Goal: Navigation & Orientation: Find specific page/section

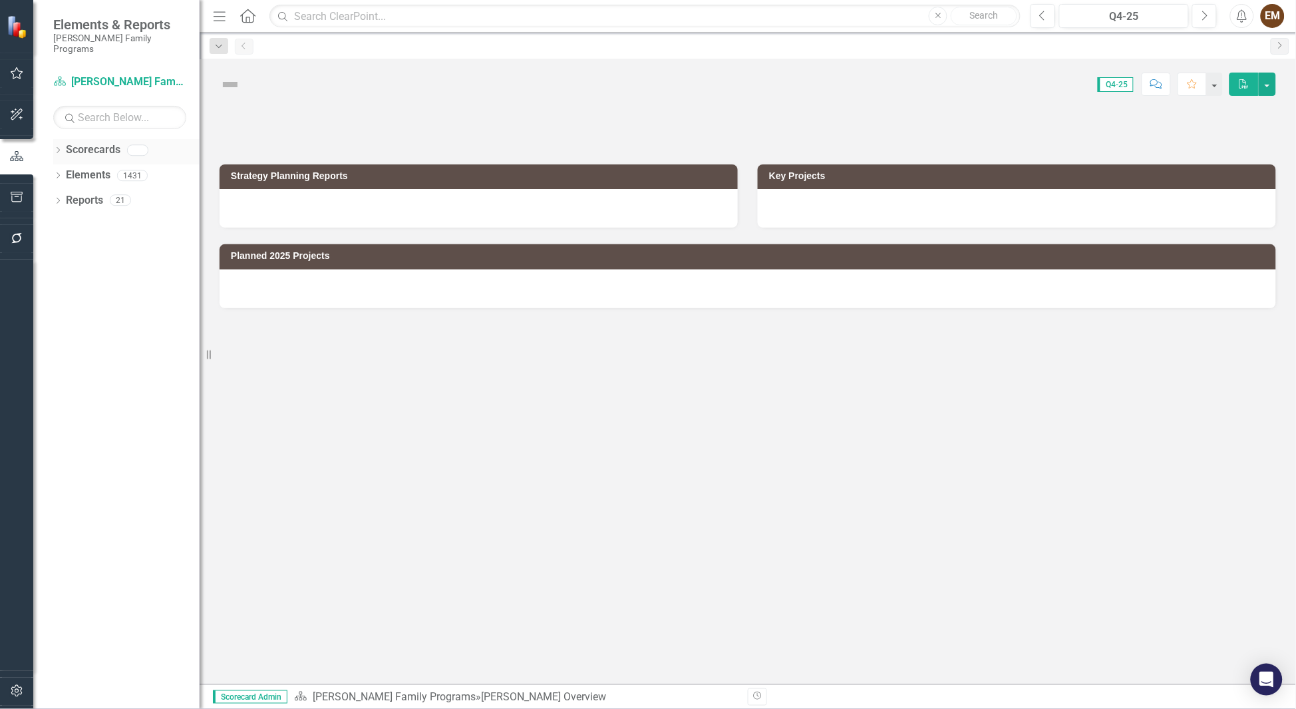
click at [55, 148] on icon "Dropdown" at bounding box center [57, 151] width 9 height 7
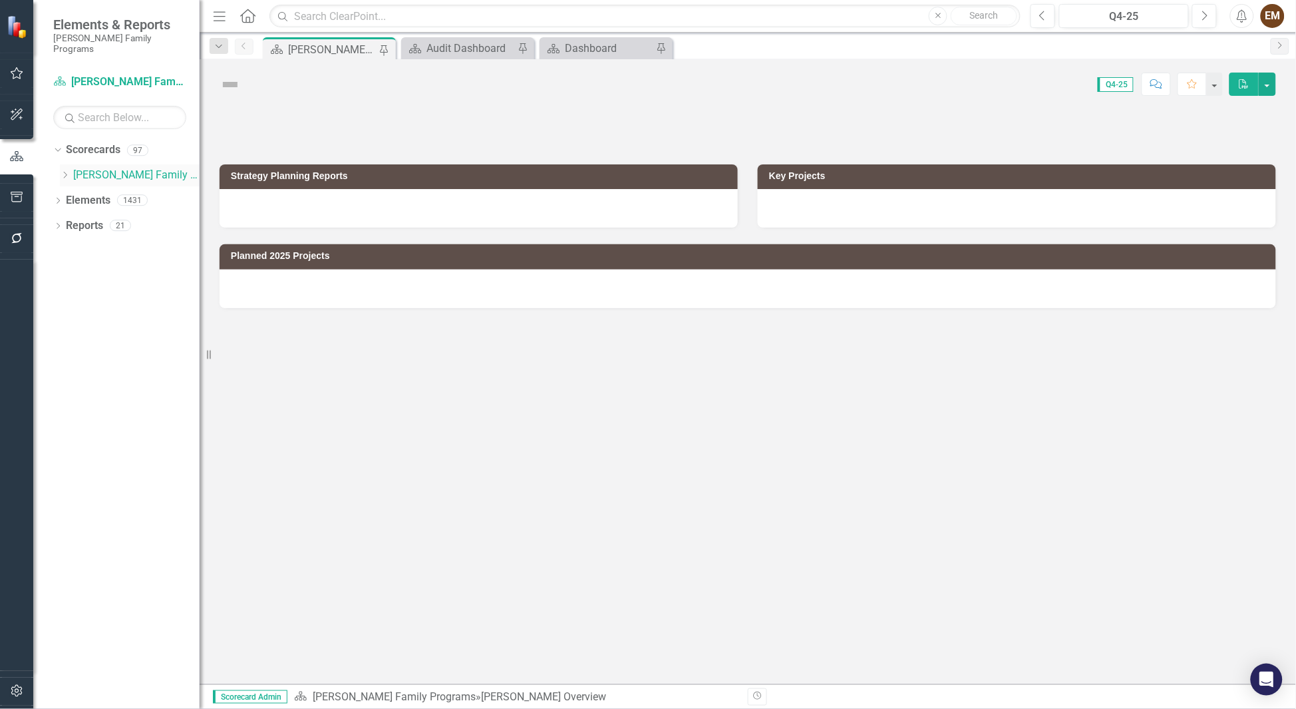
click at [65, 172] on icon at bounding box center [65, 175] width 3 height 7
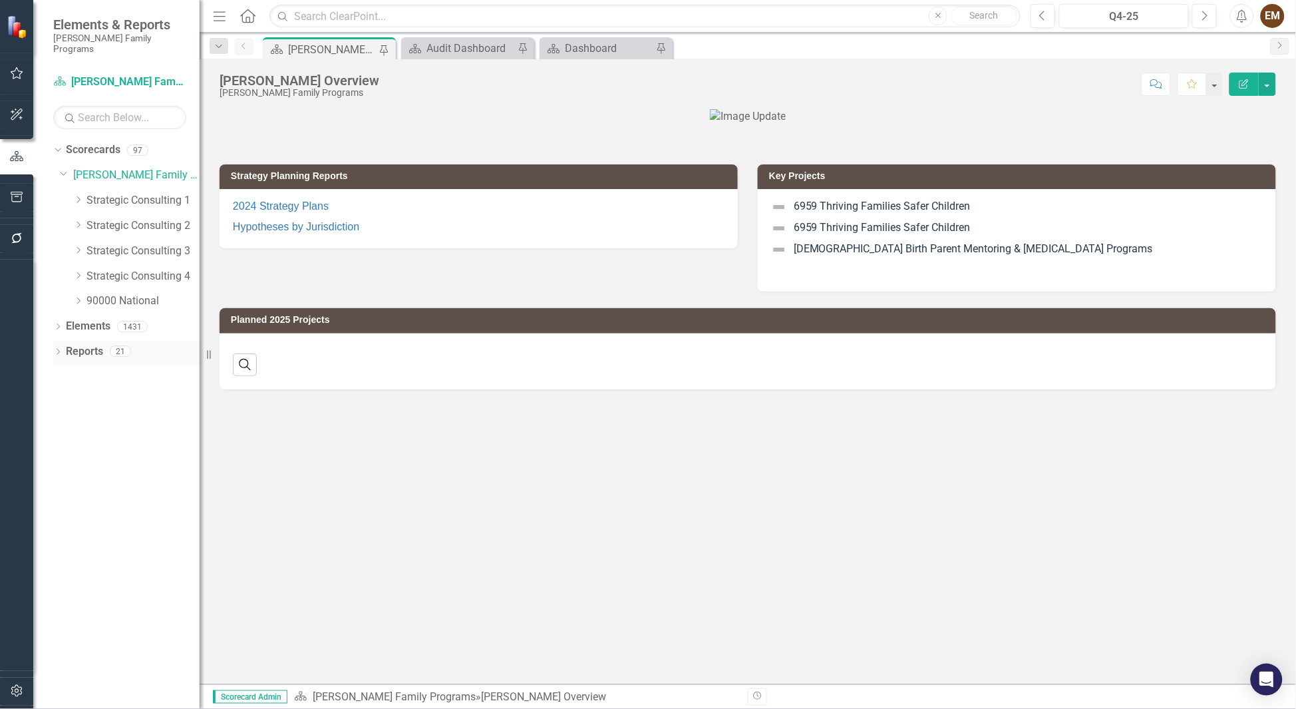
click at [56, 347] on div "Dropdown" at bounding box center [57, 352] width 9 height 11
click at [60, 470] on icon "Dropdown" at bounding box center [63, 473] width 9 height 7
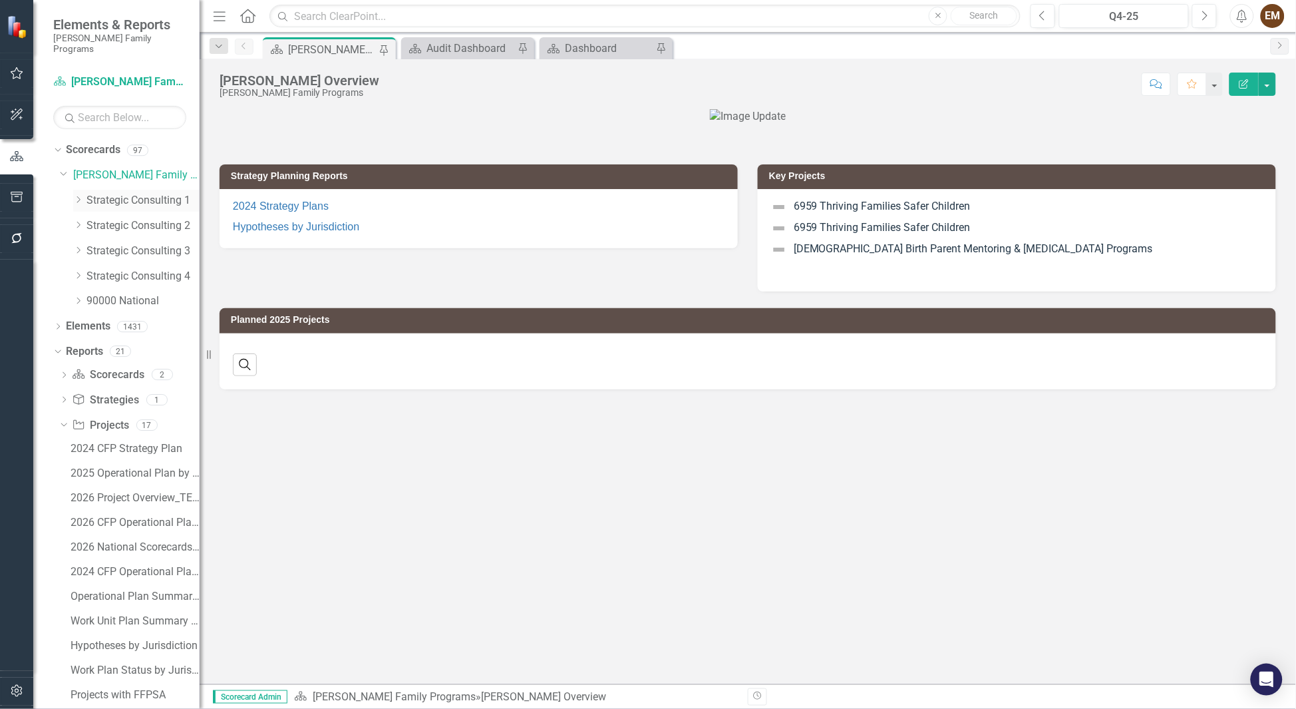
click at [152, 193] on link "Strategic Consulting 1" at bounding box center [143, 200] width 113 height 15
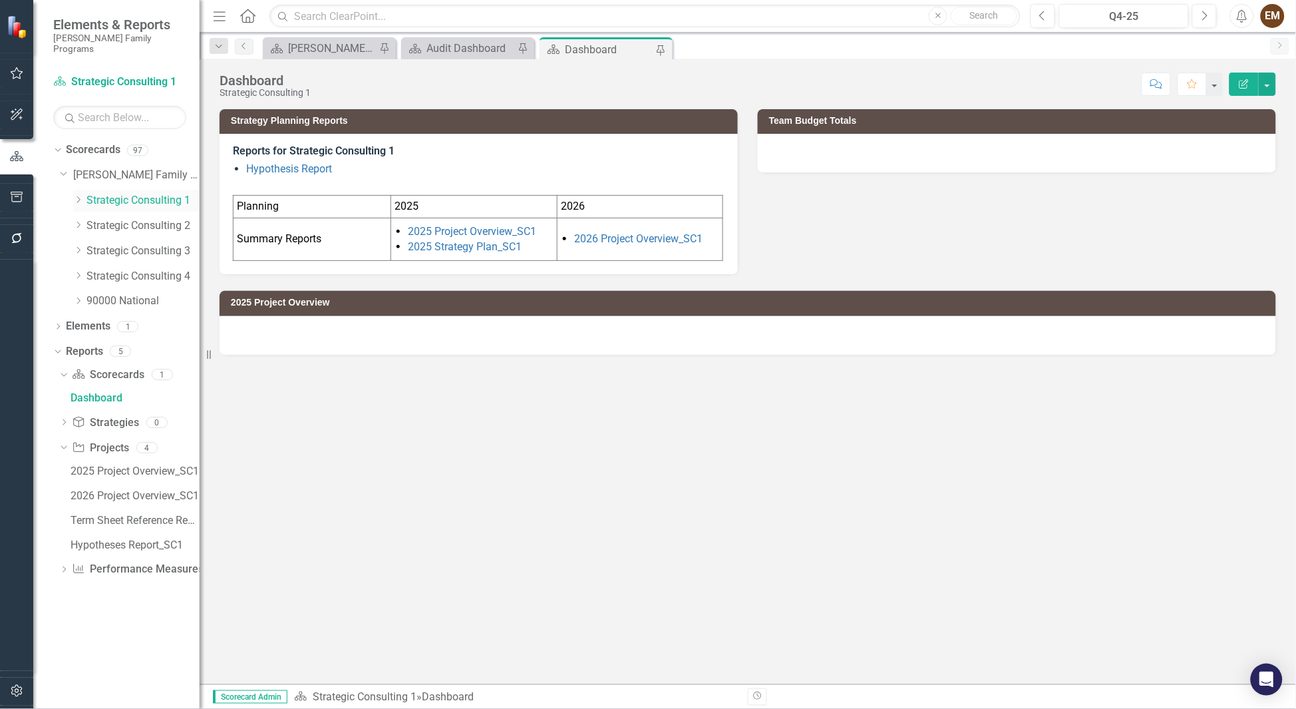
click at [79, 196] on icon "Dropdown" at bounding box center [78, 200] width 10 height 8
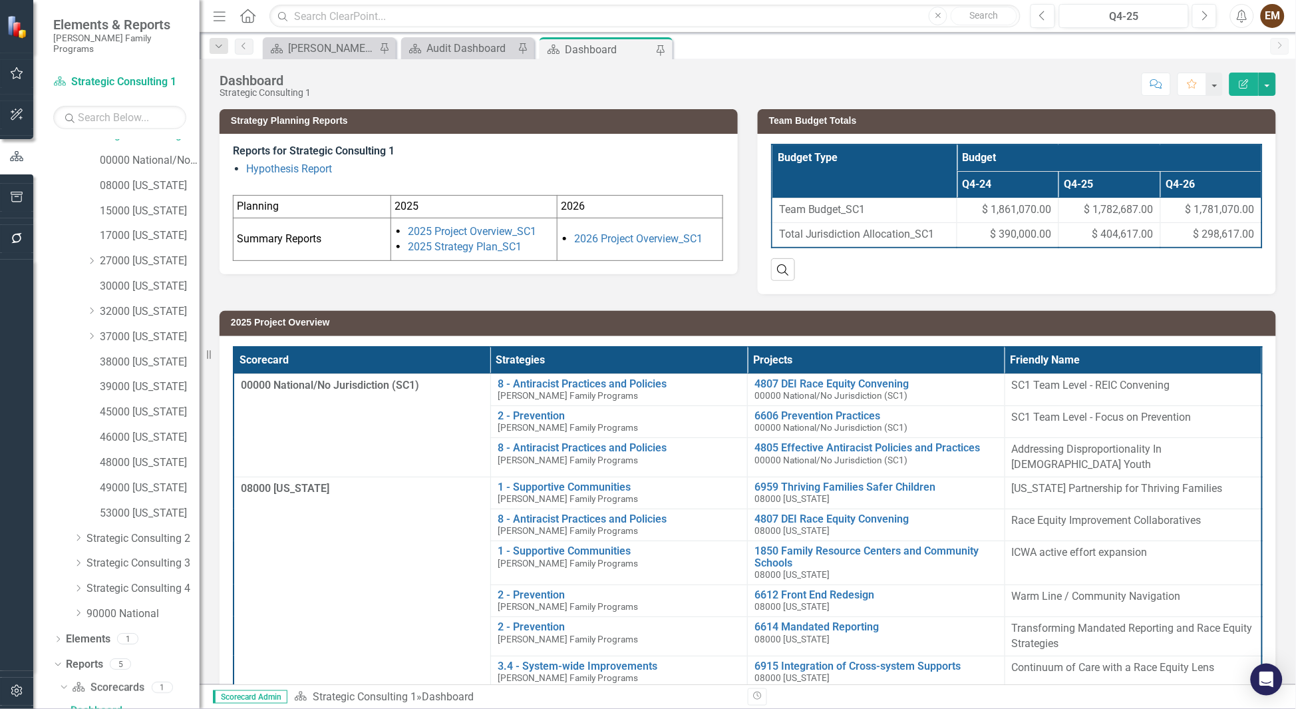
scroll to position [261, 0]
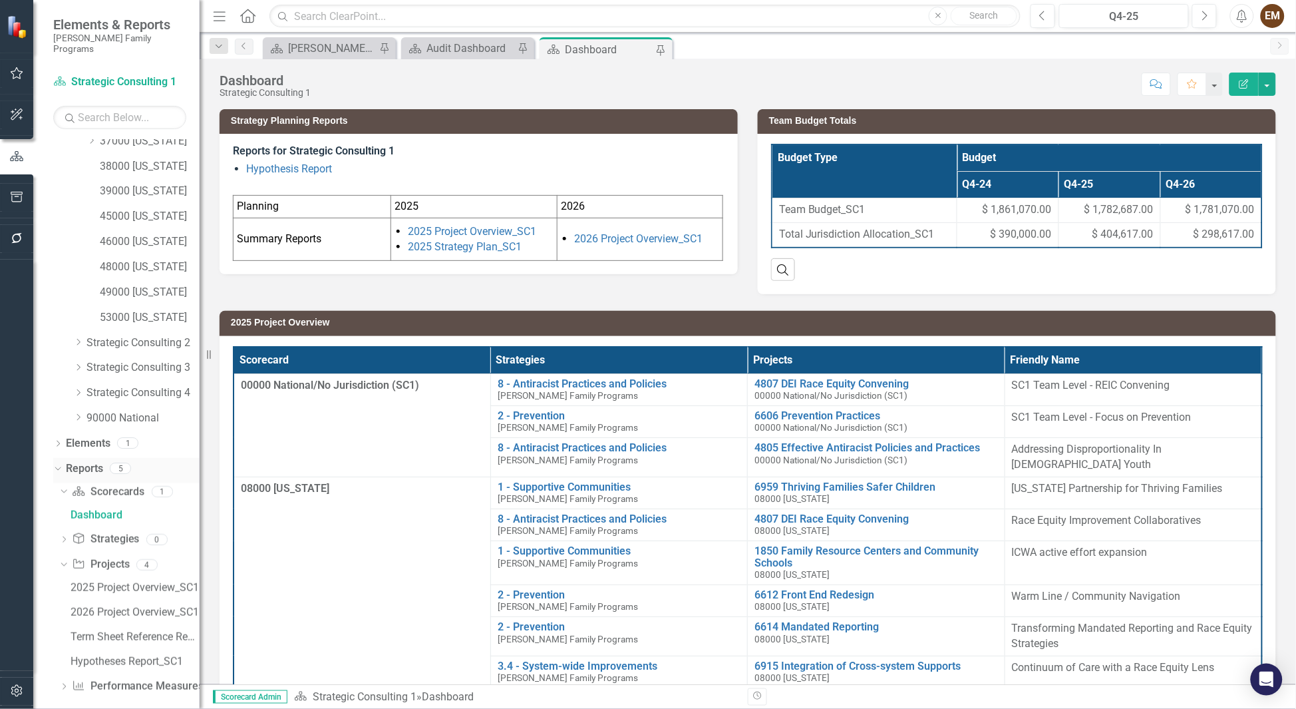
click at [68, 461] on link "Reports" at bounding box center [84, 468] width 37 height 15
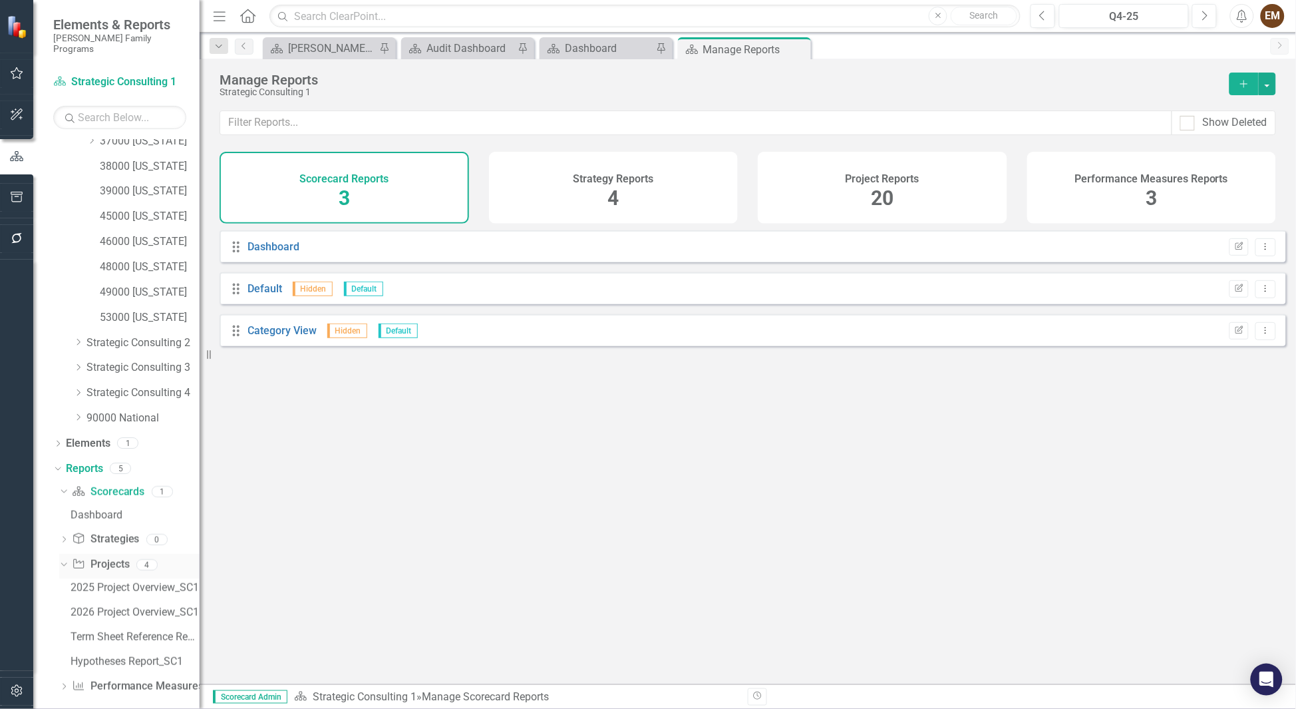
click at [64, 560] on icon "Dropdown" at bounding box center [62, 564] width 7 height 9
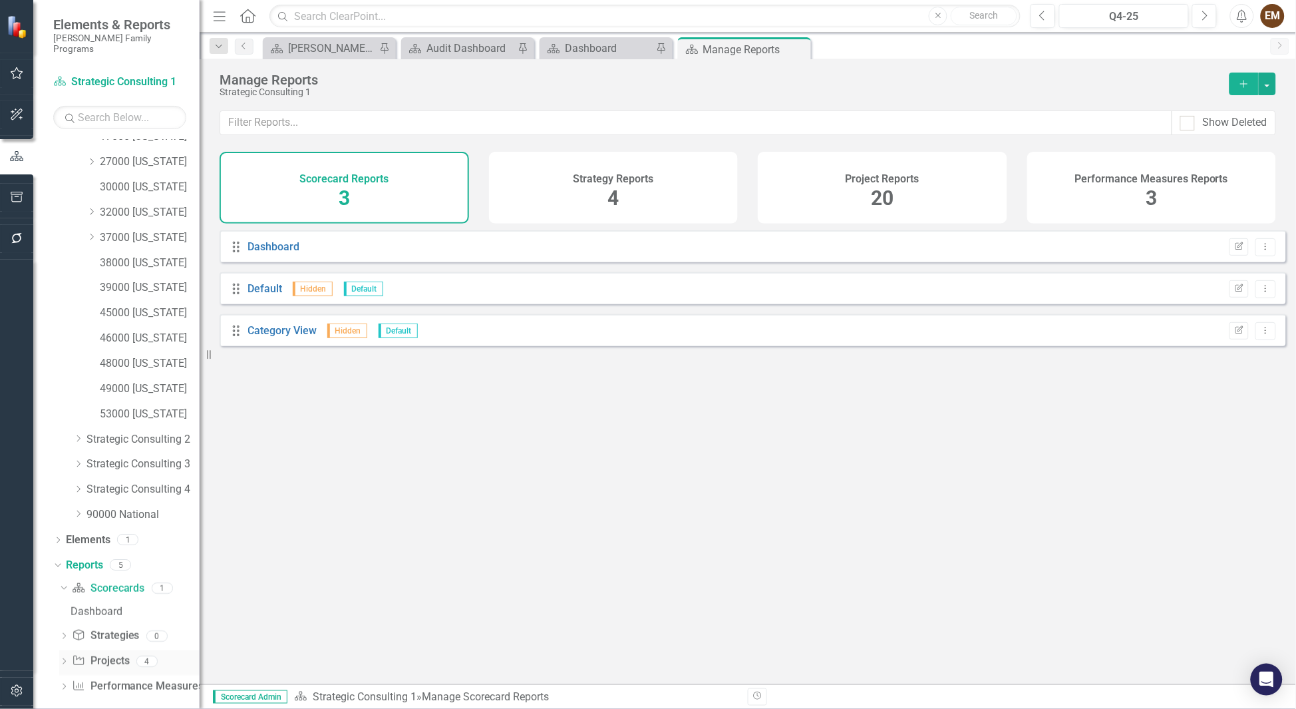
click at [62, 659] on icon "Dropdown" at bounding box center [63, 662] width 9 height 7
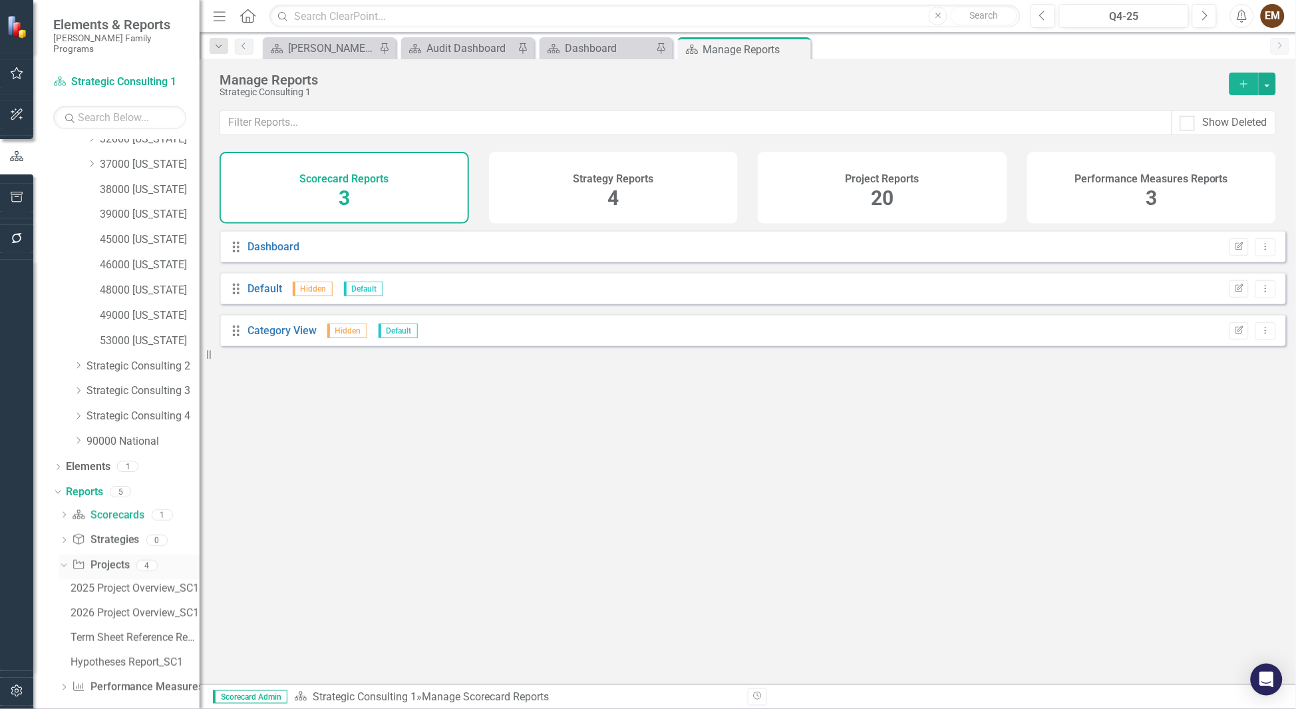
click at [100, 558] on link "Project Projects" at bounding box center [100, 565] width 57 height 15
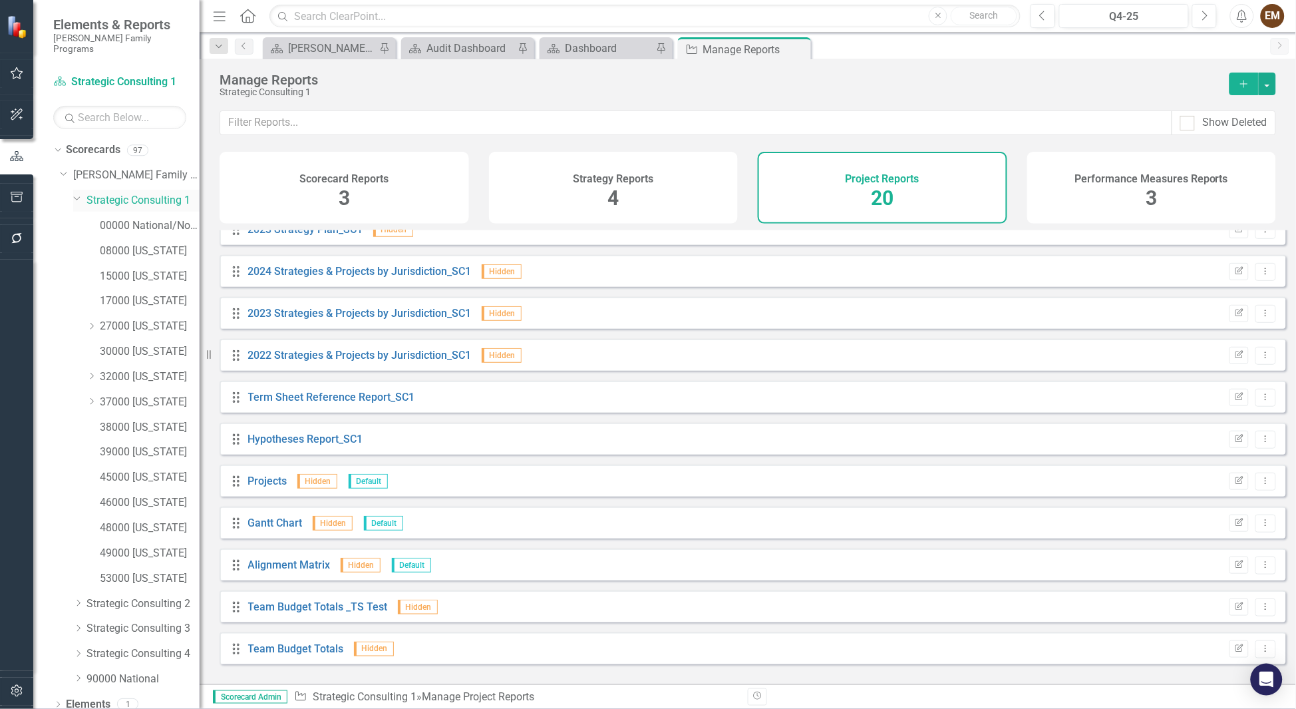
click at [123, 193] on link "Strategic Consulting 1" at bounding box center [143, 200] width 113 height 15
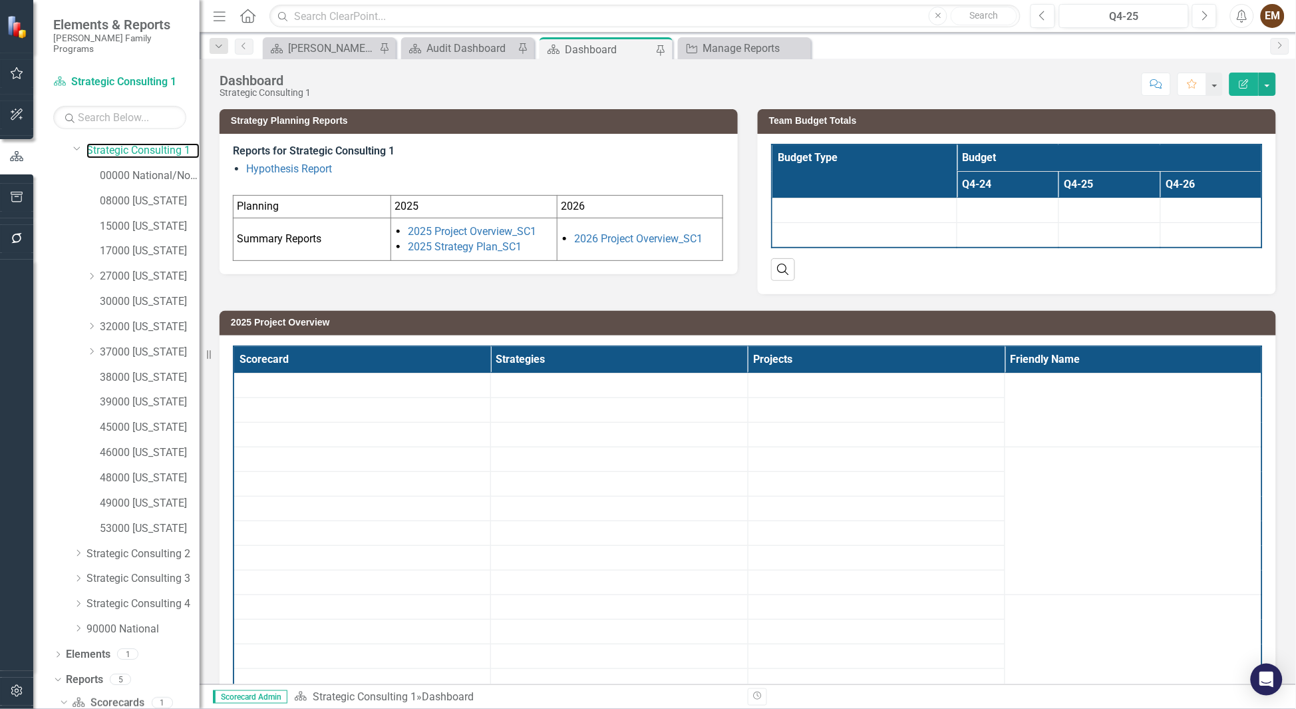
scroll to position [65, 0]
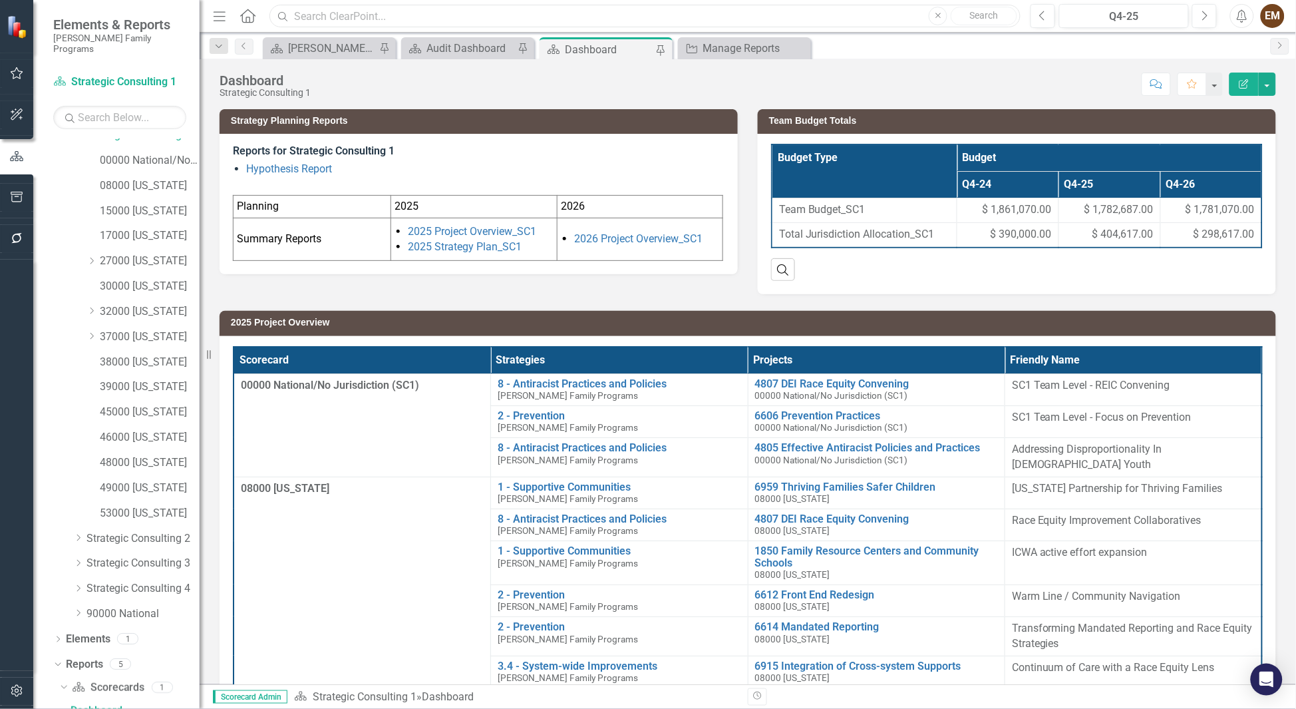
click at [443, 5] on input "text" at bounding box center [644, 16] width 751 height 23
type input "[PERSON_NAME]"
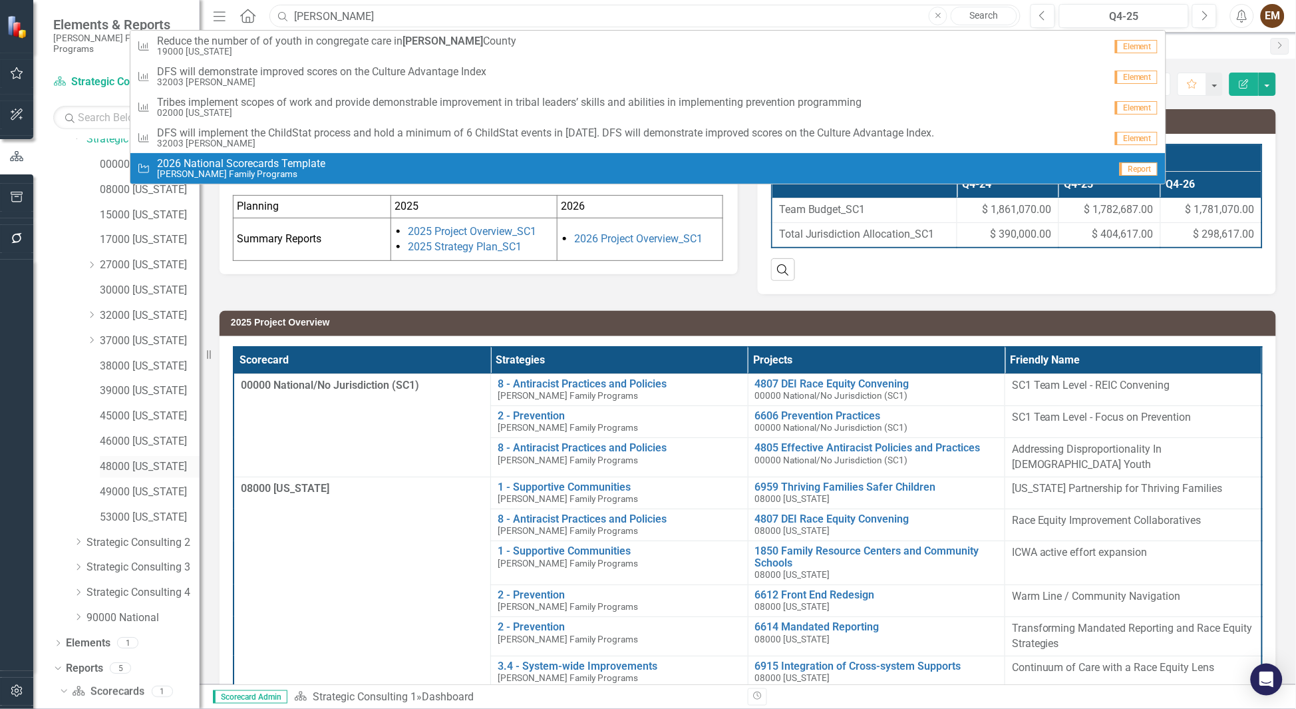
scroll to position [0, 0]
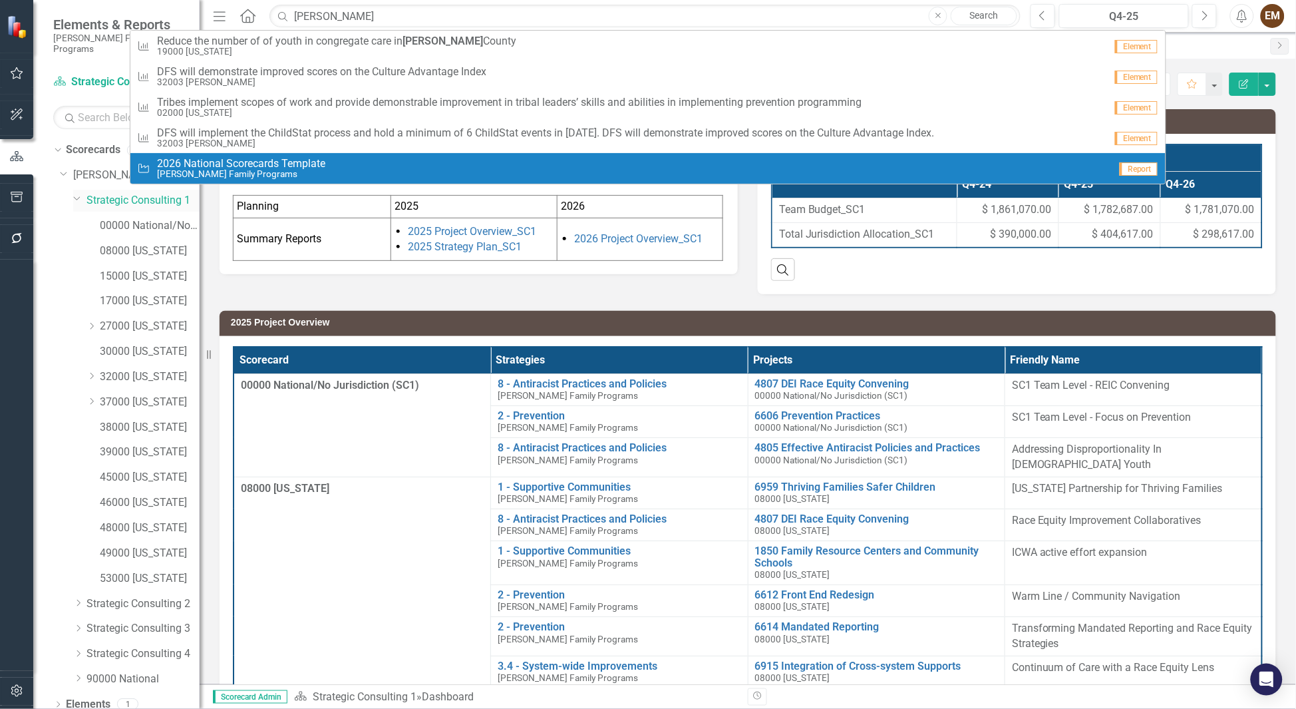
click at [108, 193] on link "Strategic Consulting 1" at bounding box center [143, 200] width 113 height 15
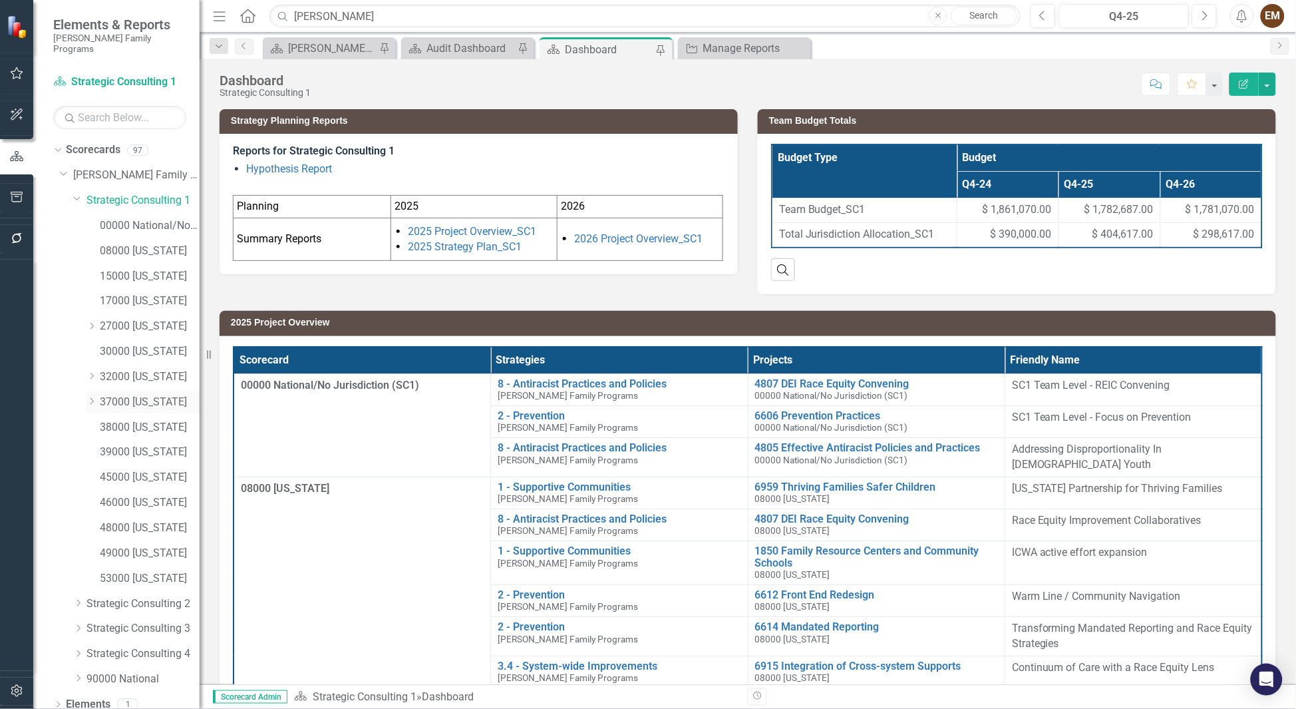
click at [93, 397] on icon "Dropdown" at bounding box center [92, 401] width 10 height 8
click at [93, 395] on icon "Dropdown" at bounding box center [91, 400] width 8 height 10
click at [91, 315] on div "Dropdown 27000 [US_STATE]" at bounding box center [143, 326] width 113 height 22
click at [94, 322] on icon "Dropdown" at bounding box center [92, 326] width 10 height 8
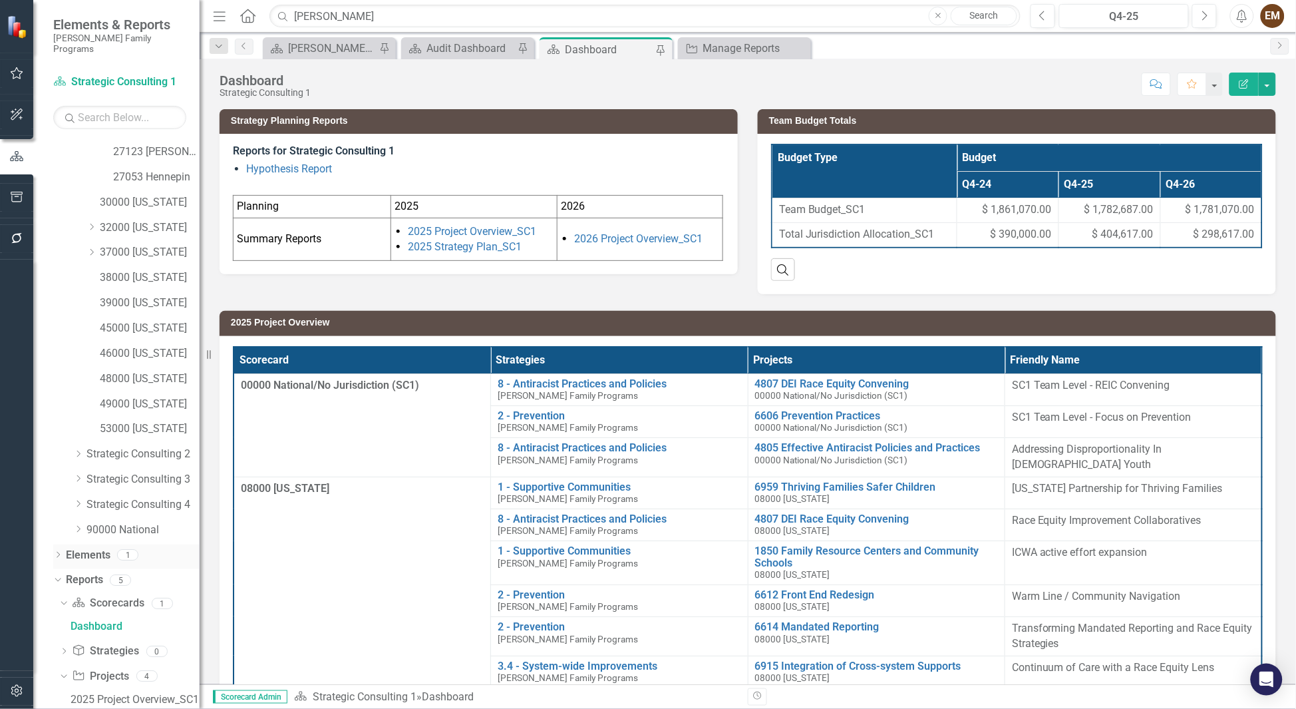
click at [77, 548] on link "Elements" at bounding box center [88, 555] width 45 height 15
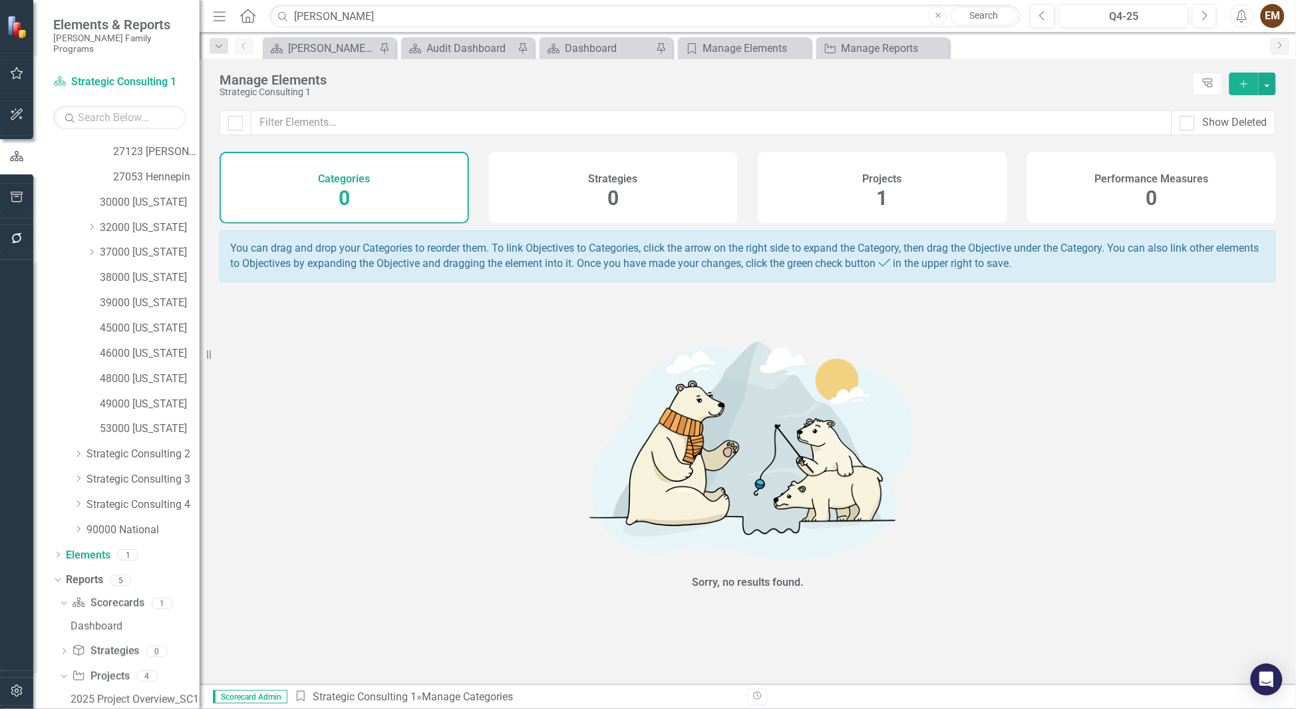
click at [968, 189] on div "Projects 1" at bounding box center [883, 188] width 250 height 72
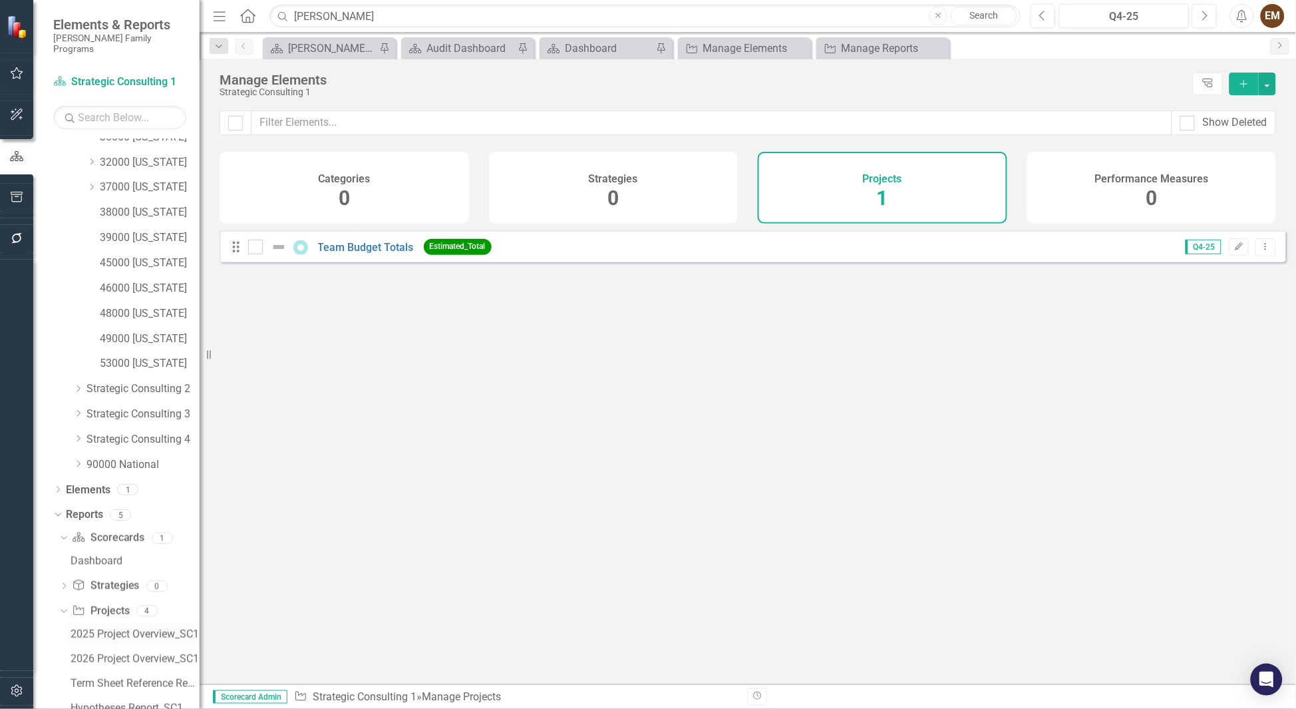
scroll to position [299, 0]
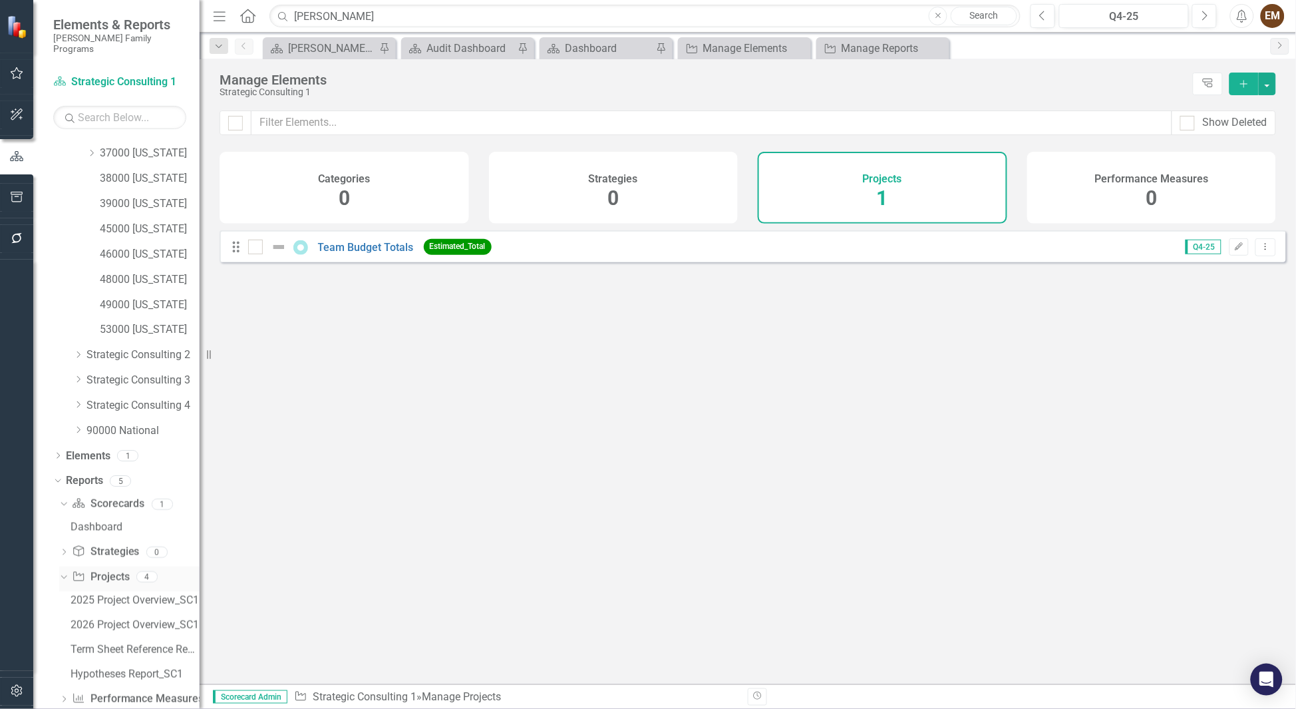
click at [122, 570] on link "Project Projects" at bounding box center [100, 577] width 57 height 15
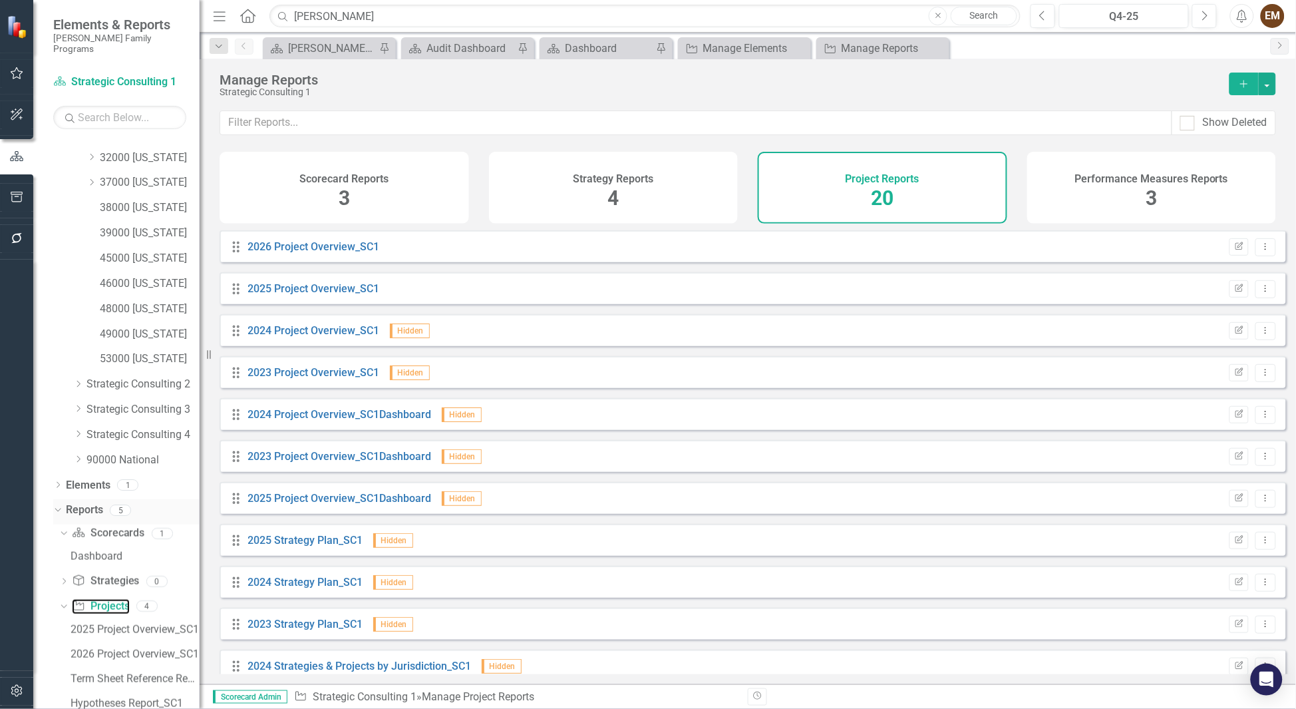
scroll to position [299, 0]
click at [82, 473] on link "Reports" at bounding box center [84, 480] width 37 height 15
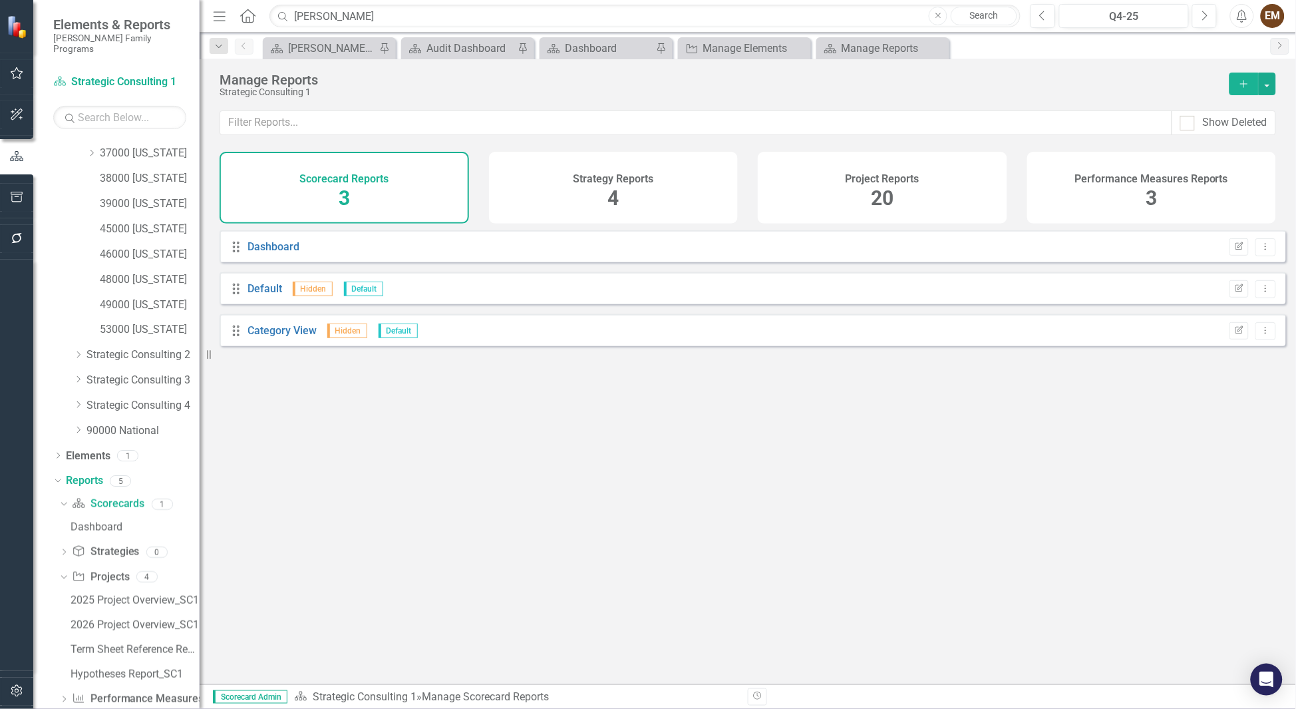
click at [892, 191] on span "20" at bounding box center [882, 197] width 23 height 23
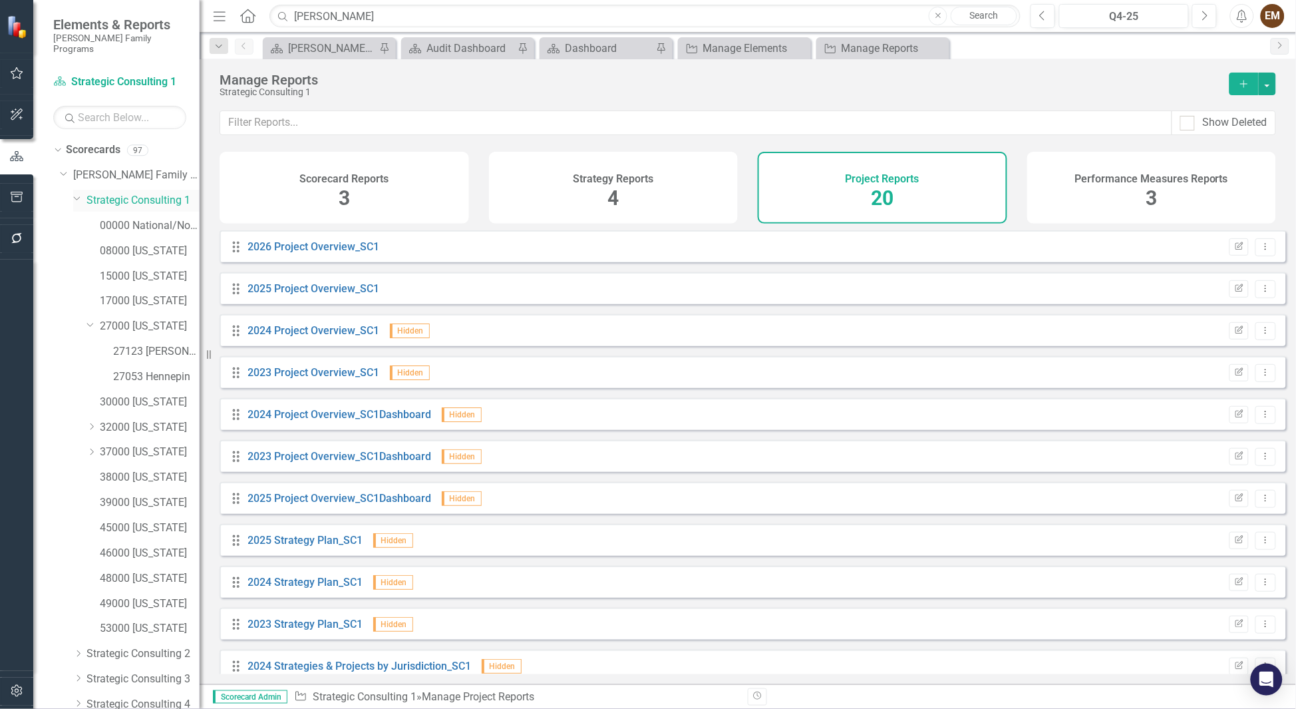
click at [124, 193] on link "Strategic Consulting 1" at bounding box center [143, 200] width 113 height 15
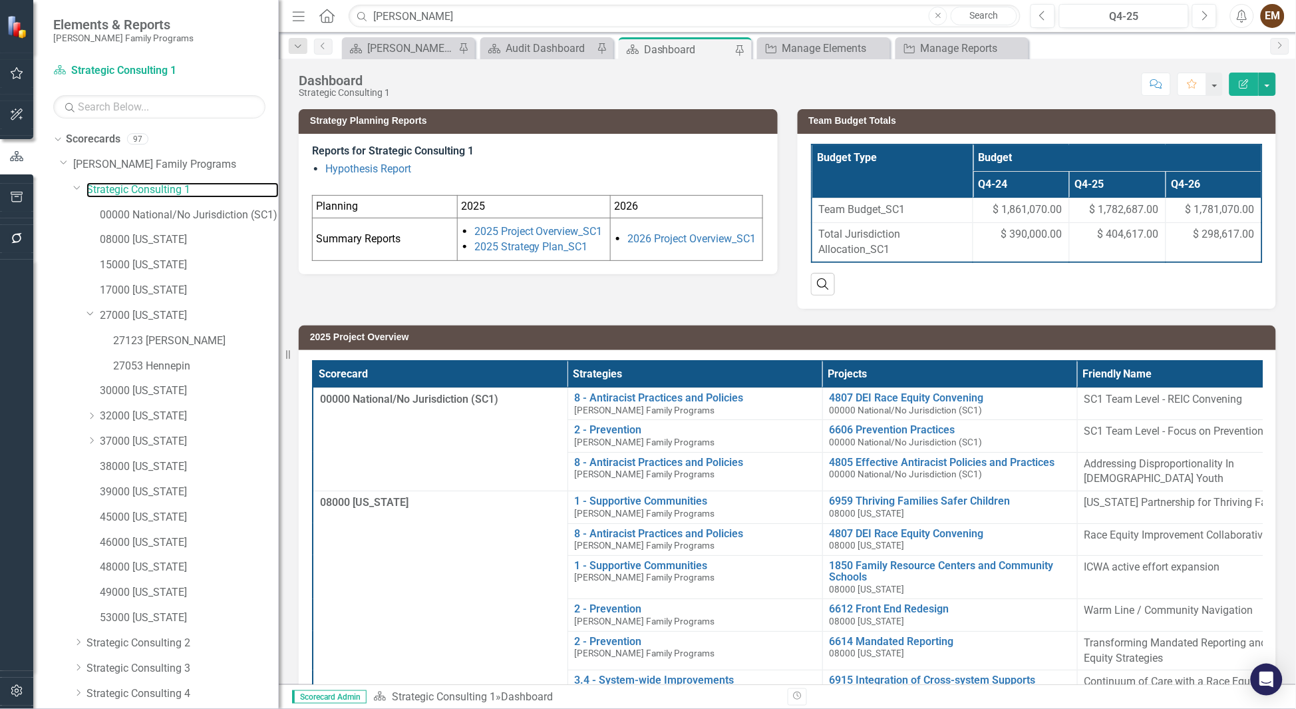
drag, startPoint x: 202, startPoint y: 296, endPoint x: 279, endPoint y: 297, distance: 77.2
click at [279, 297] on div "Resize" at bounding box center [284, 354] width 11 height 709
